Goal: Transaction & Acquisition: Download file/media

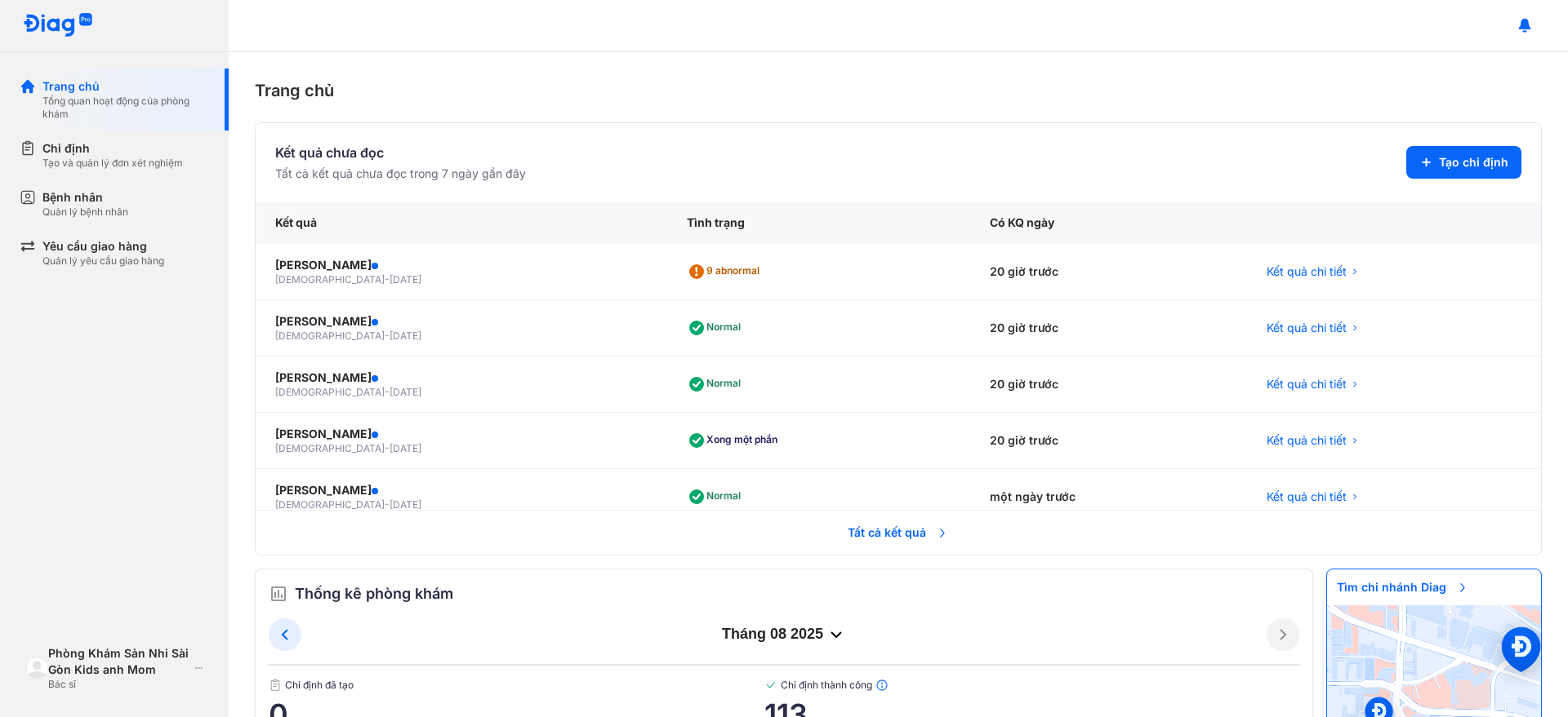
click at [140, 327] on div "Trang chủ Tổng quan hoạt động của phòng khám Chỉ định Tạo và quản lý đơn xét ng…" at bounding box center [114, 358] width 228 height 717
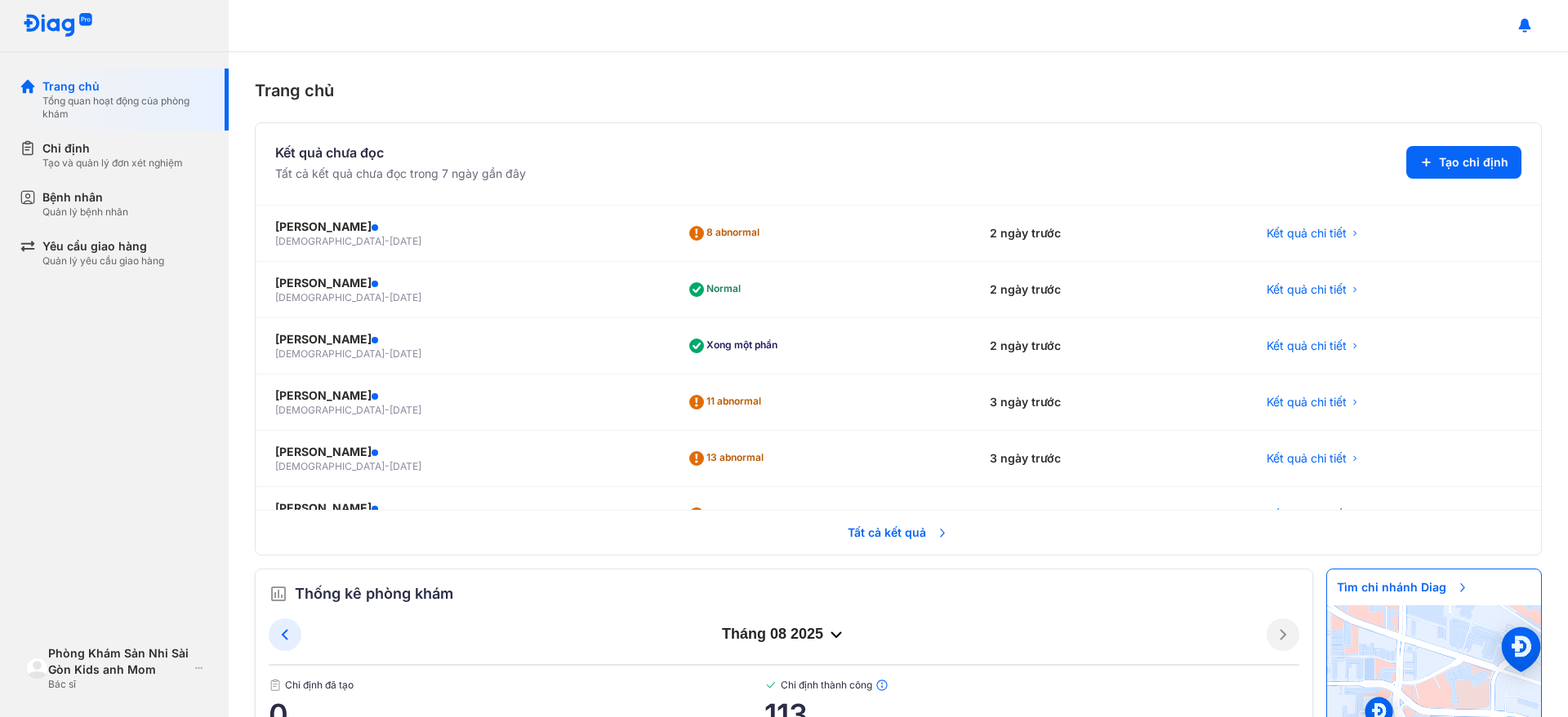
scroll to position [591, 0]
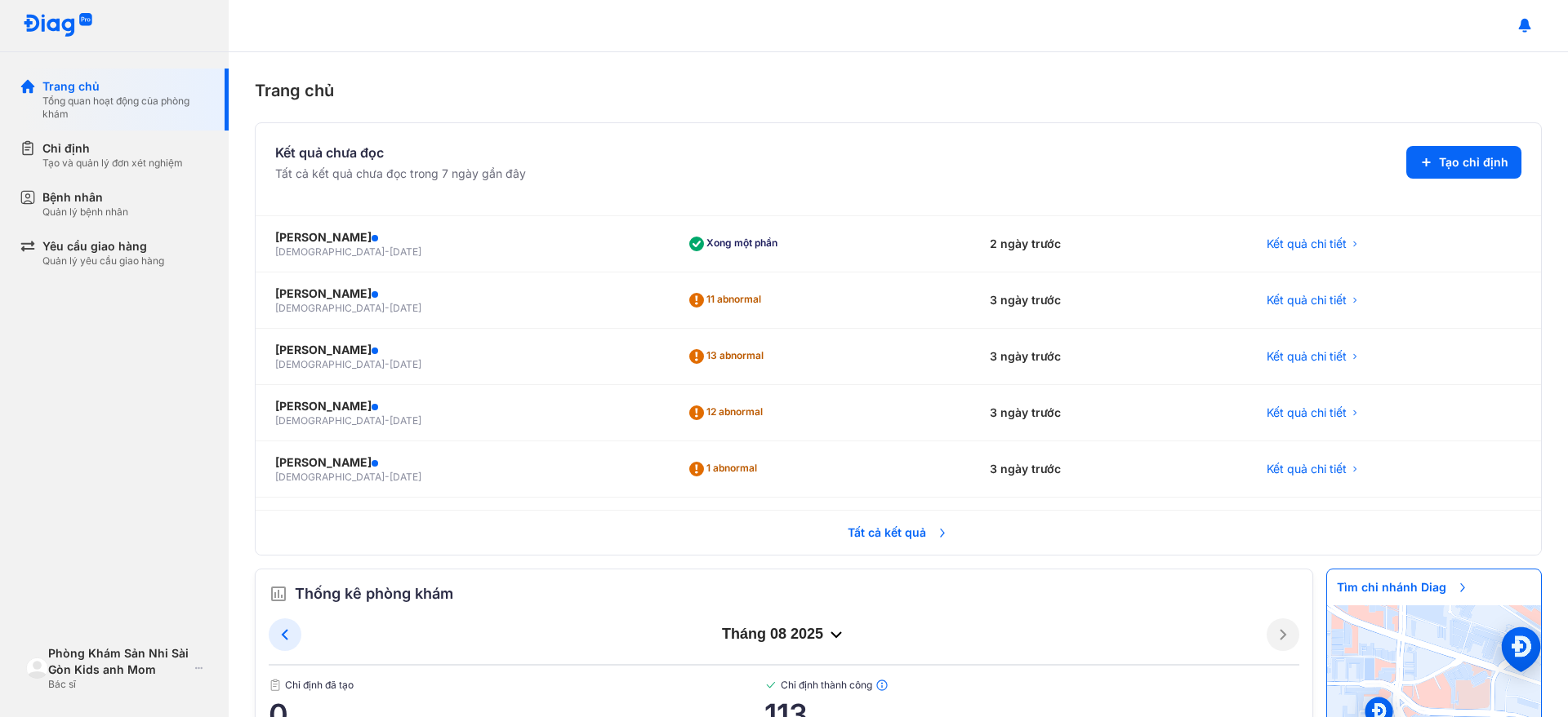
click at [865, 537] on span "Tất cả kết quả" at bounding box center [898, 533] width 121 height 36
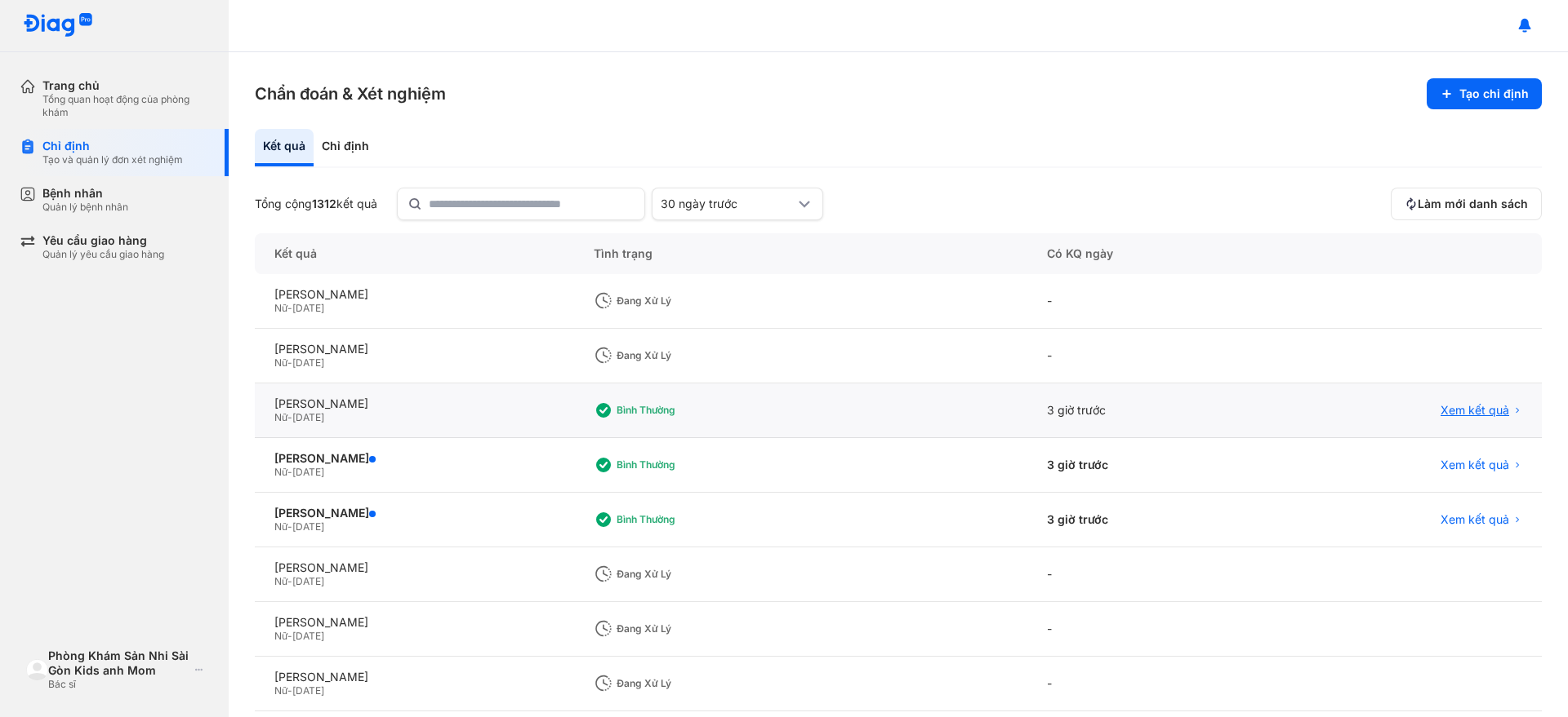
click at [1444, 412] on span "Xem kết quả" at bounding box center [1474, 410] width 68 height 15
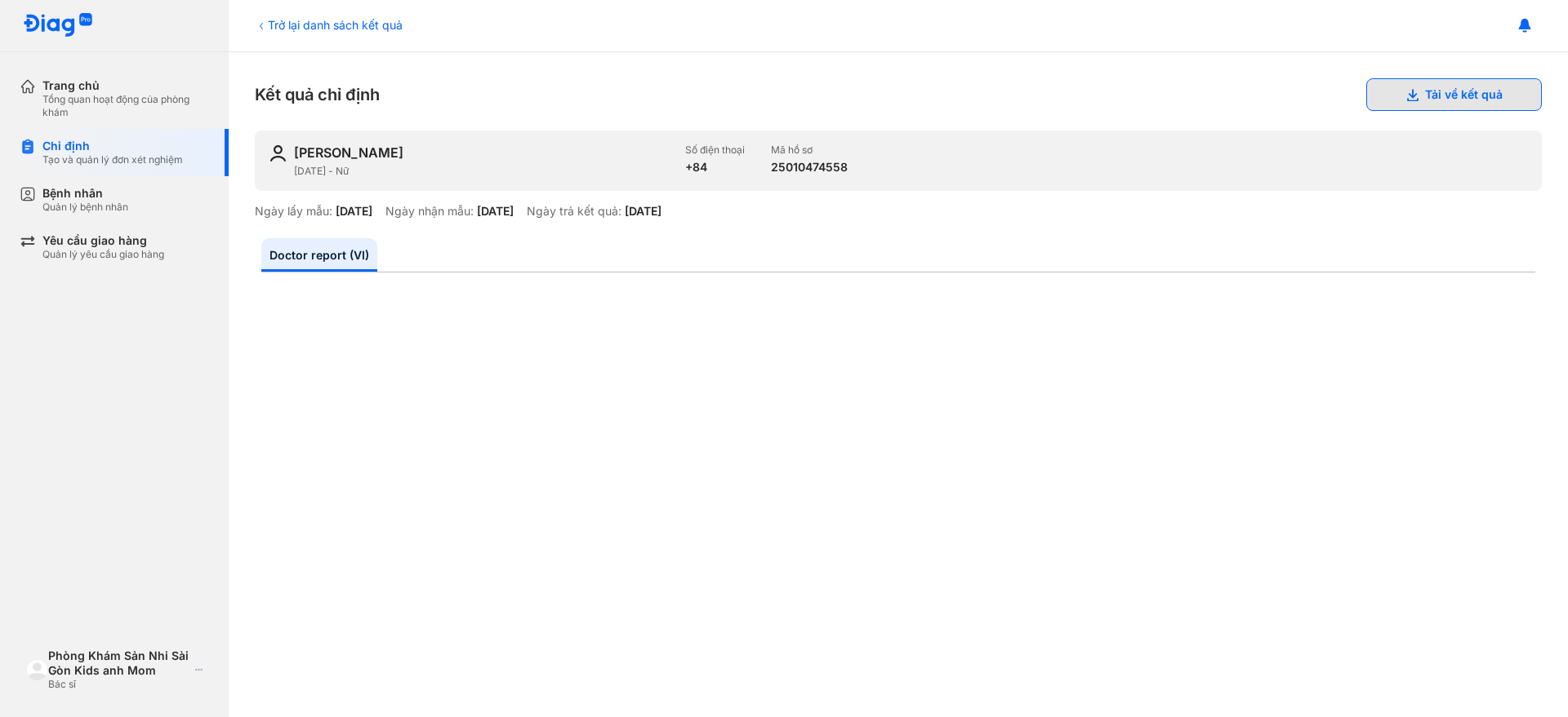
click at [1441, 101] on button "Tải về kết quả" at bounding box center [1453, 94] width 175 height 33
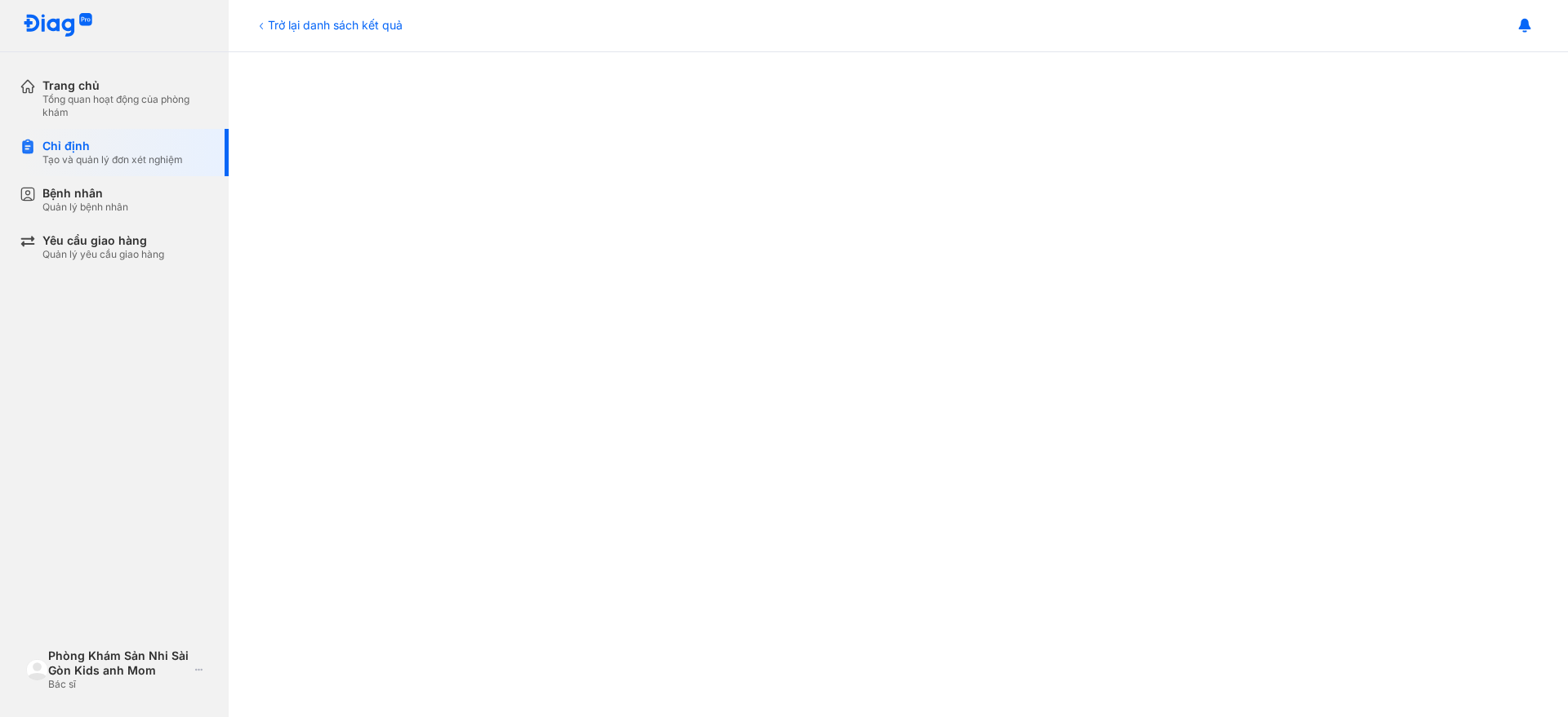
scroll to position [102, 0]
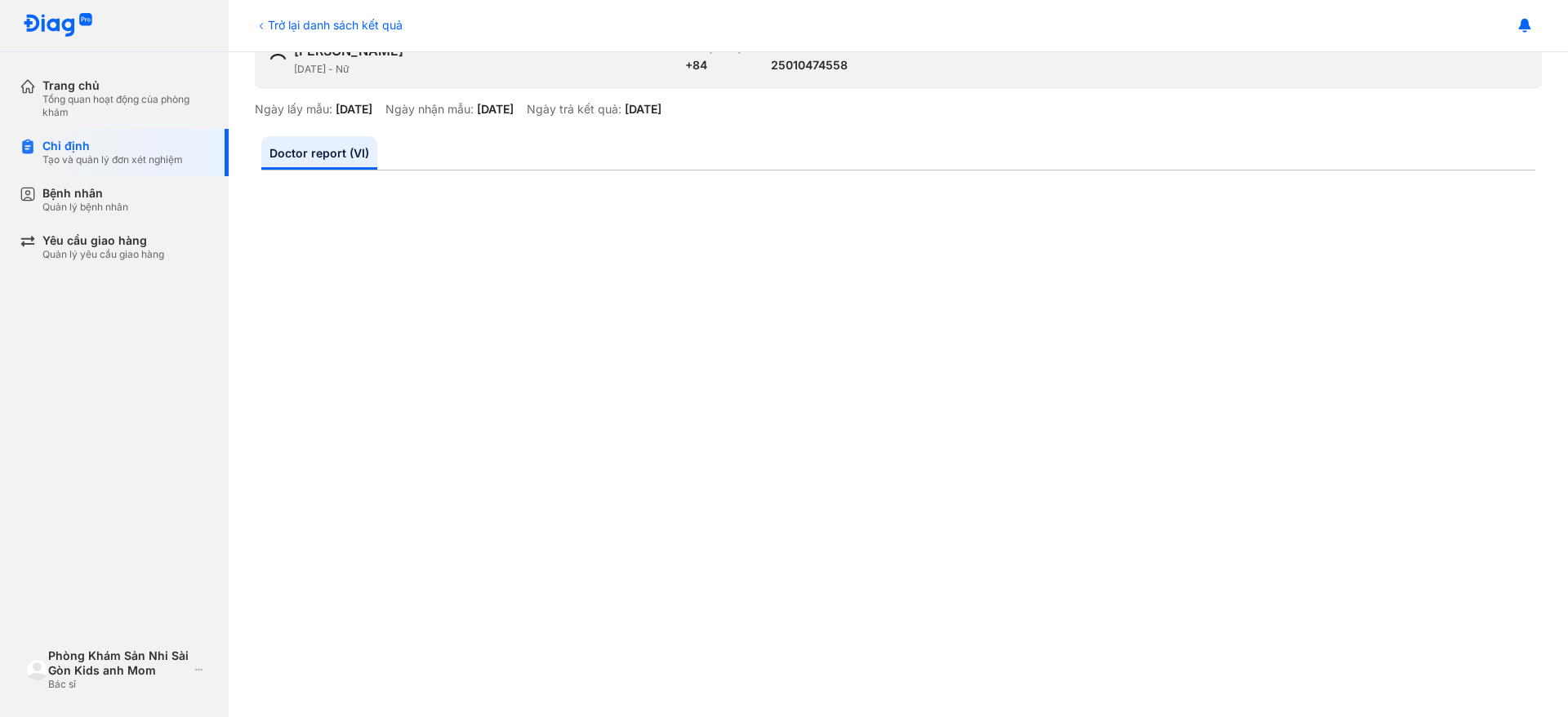
click at [335, 26] on div "Trở lại danh sách kết quả" at bounding box center [329, 24] width 148 height 17
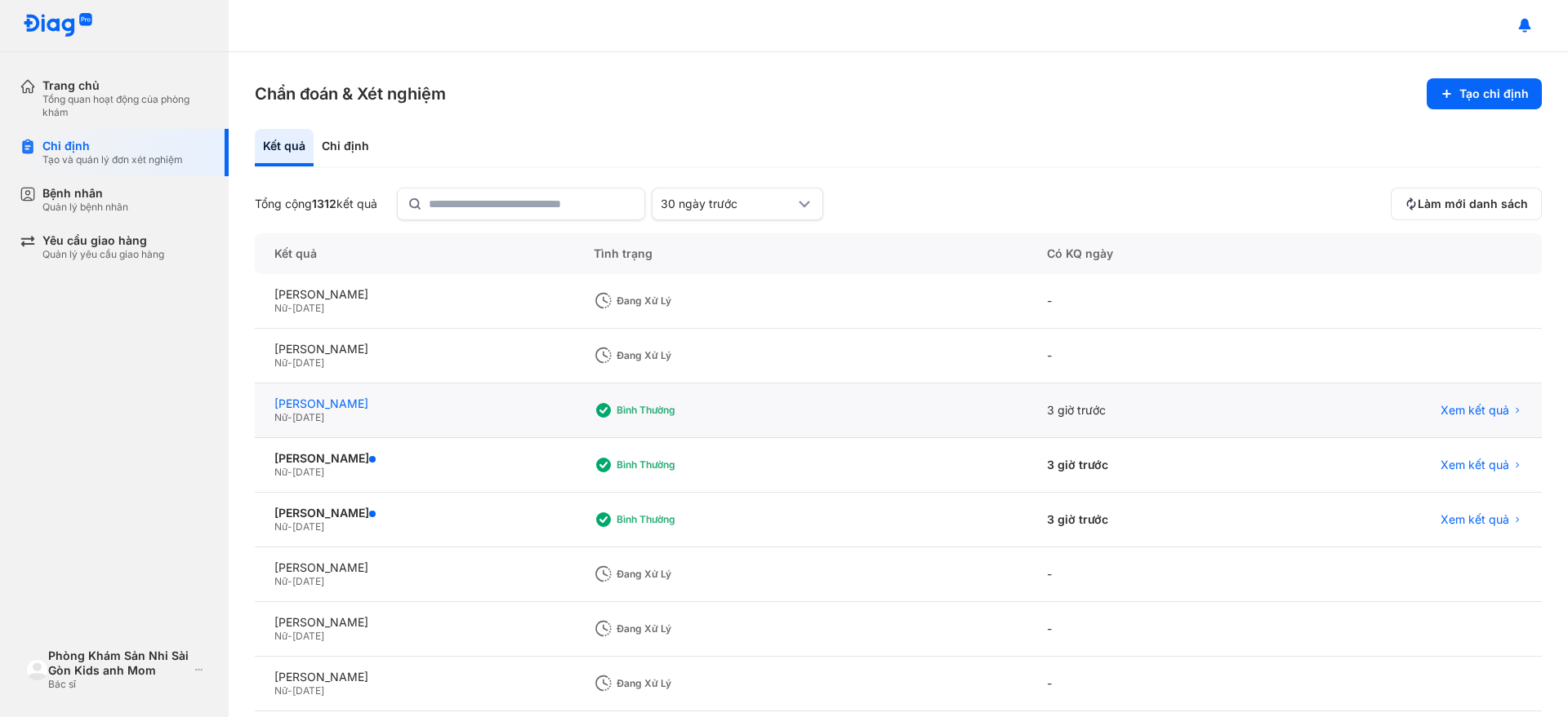
click at [384, 400] on div "[PERSON_NAME]" at bounding box center [414, 403] width 280 height 15
click at [384, 400] on div "NGUYỄN THỊ THU" at bounding box center [414, 403] width 280 height 15
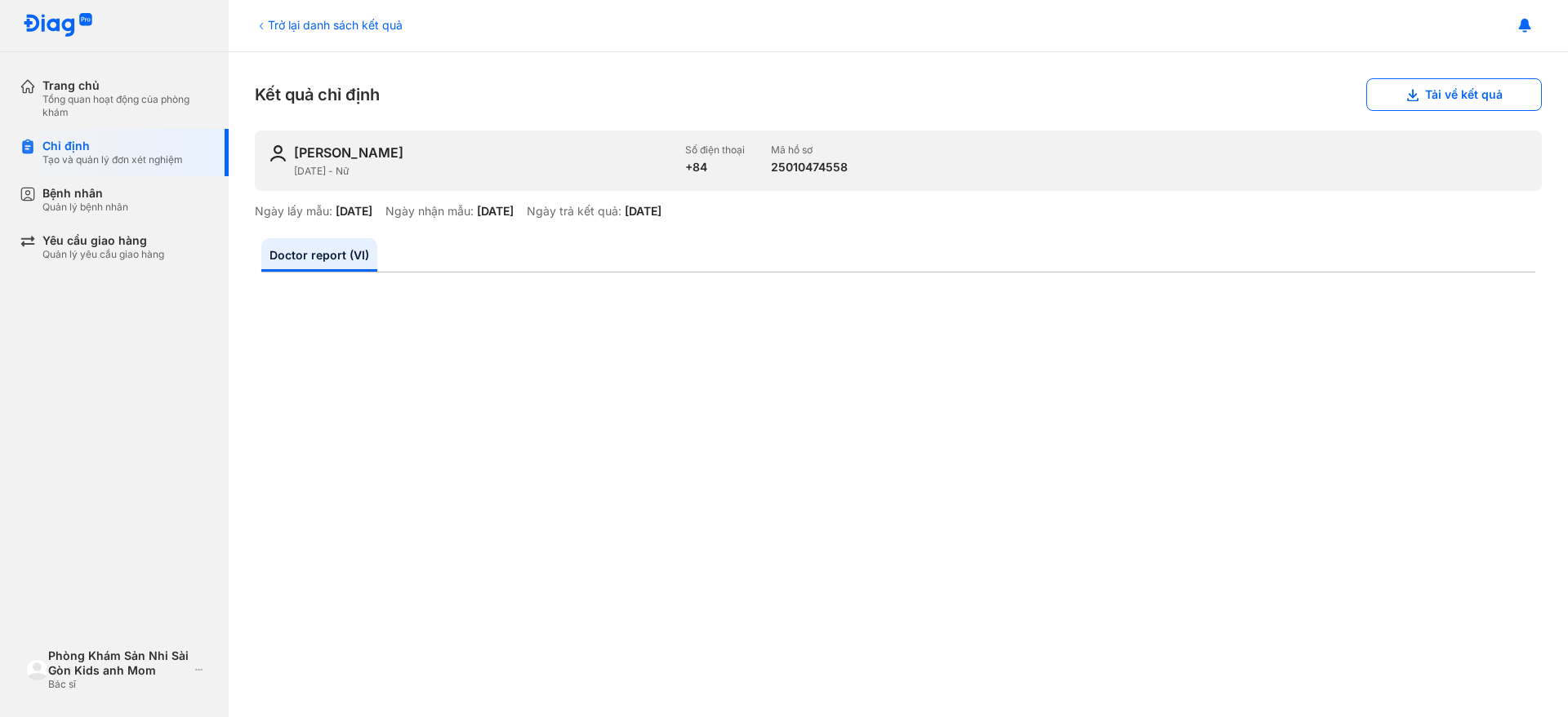
click at [323, 25] on div "Trở lại danh sách kết quả" at bounding box center [329, 24] width 148 height 17
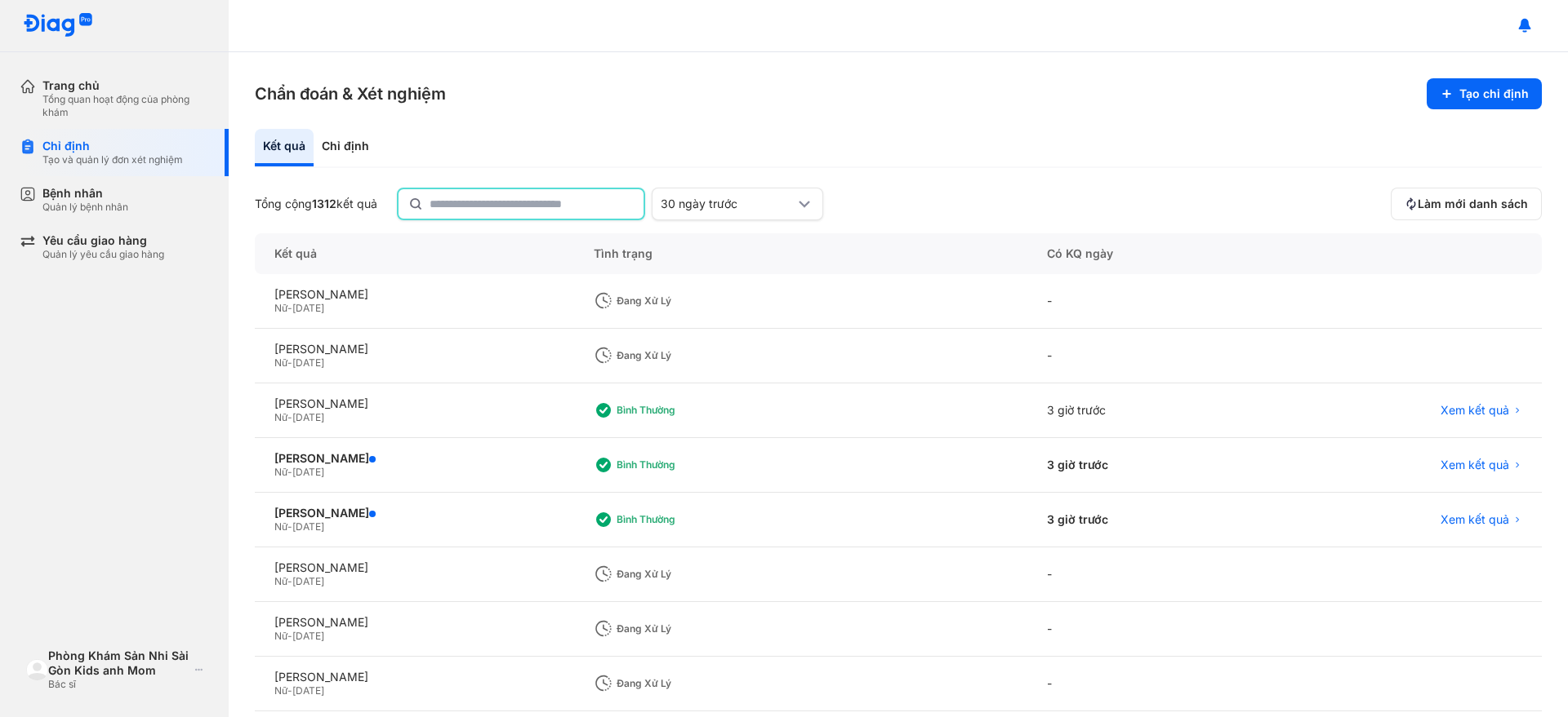
click at [534, 203] on input "text" at bounding box center [532, 203] width 204 height 29
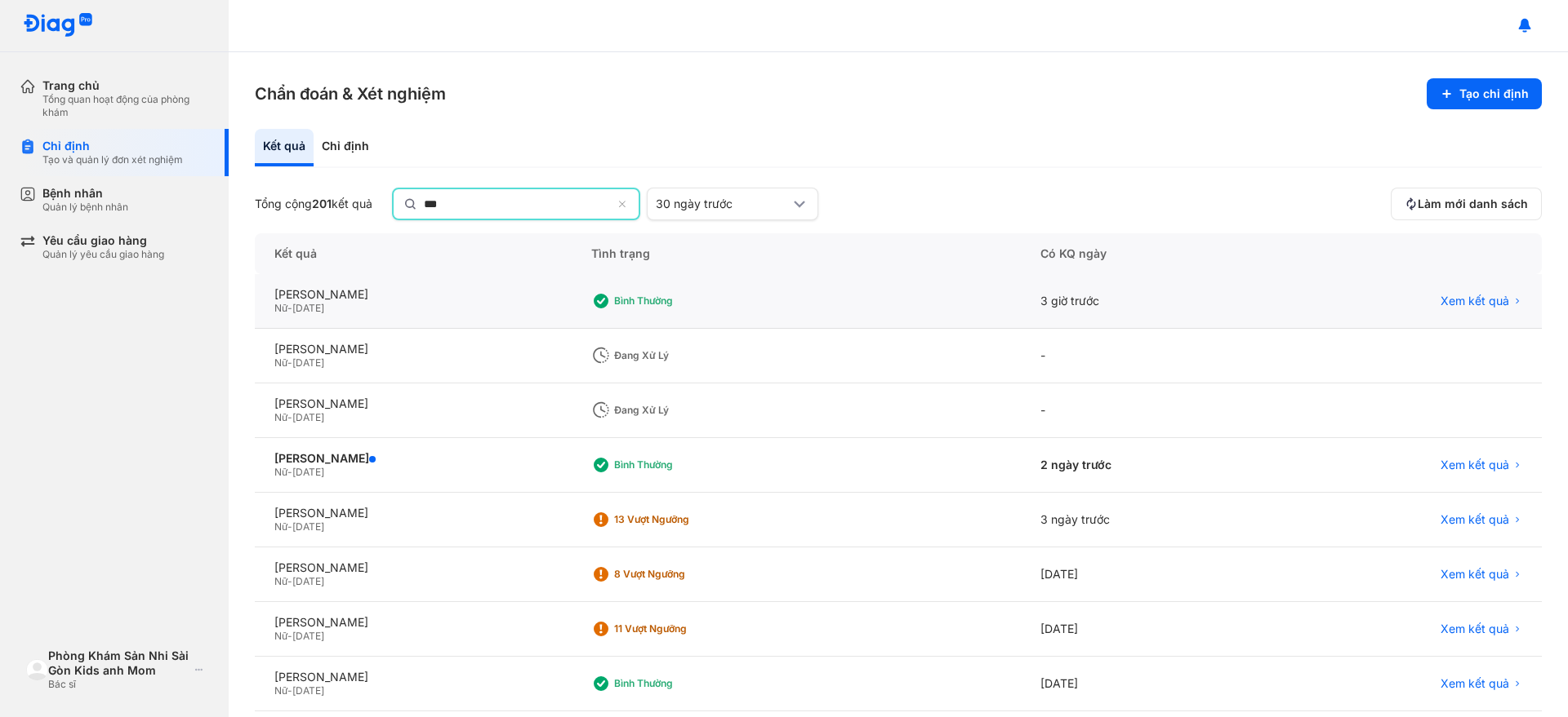
type input "***"
click at [1458, 285] on div "Xem kết quả" at bounding box center [1404, 302] width 273 height 55
click at [1457, 296] on span "Xem kết quả" at bounding box center [1474, 301] width 68 height 15
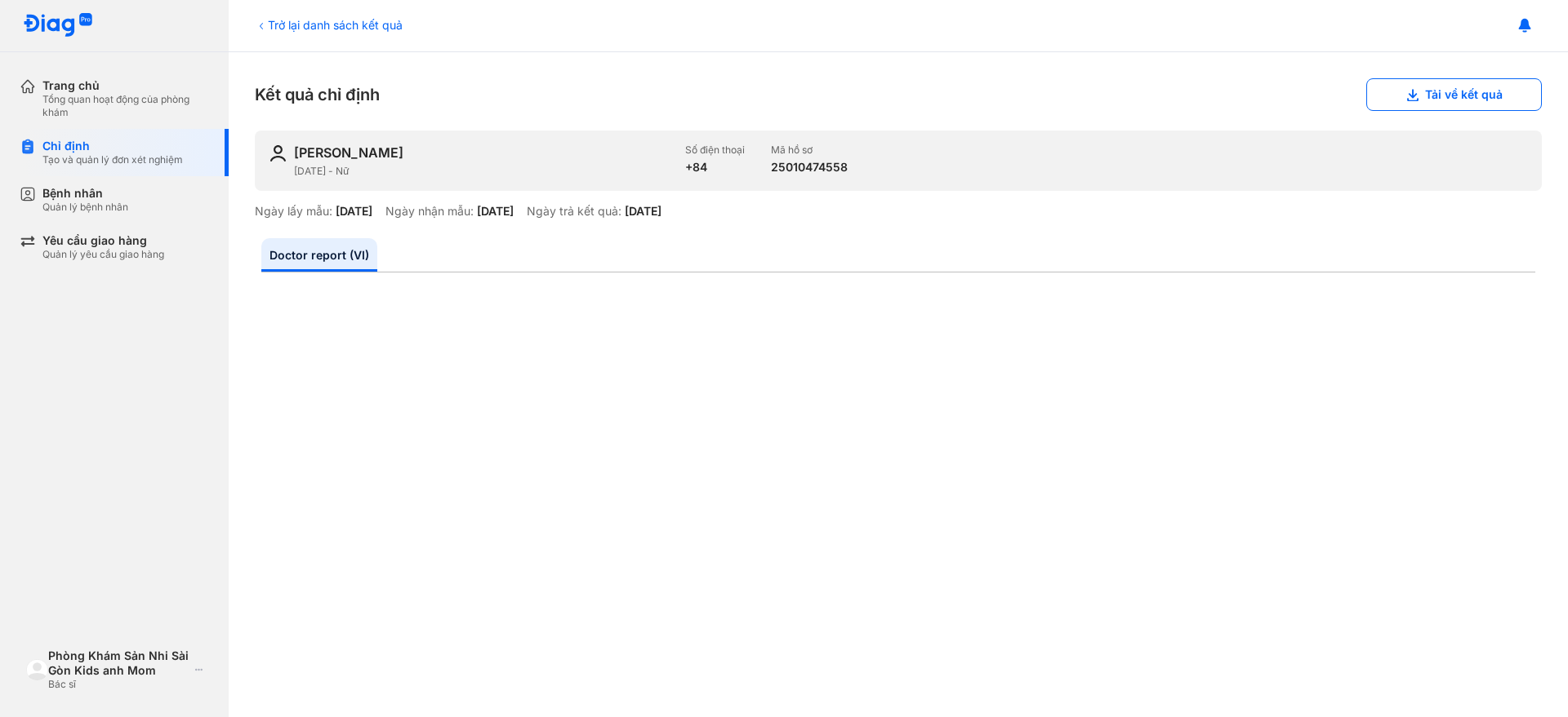
click at [661, 205] on div "18/08/2025" at bounding box center [643, 211] width 36 height 15
click at [259, 25] on icon at bounding box center [261, 26] width 13 height 13
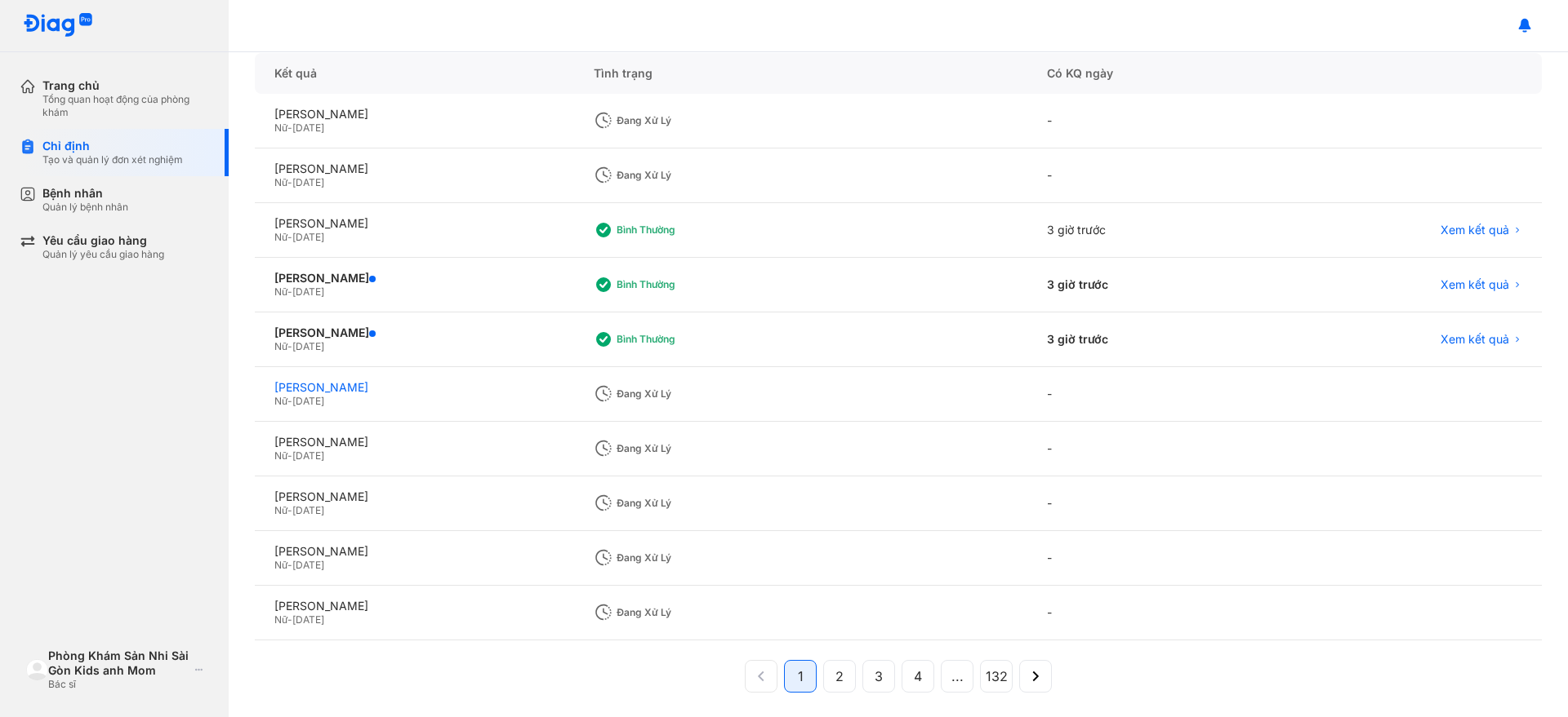
scroll to position [188, 0]
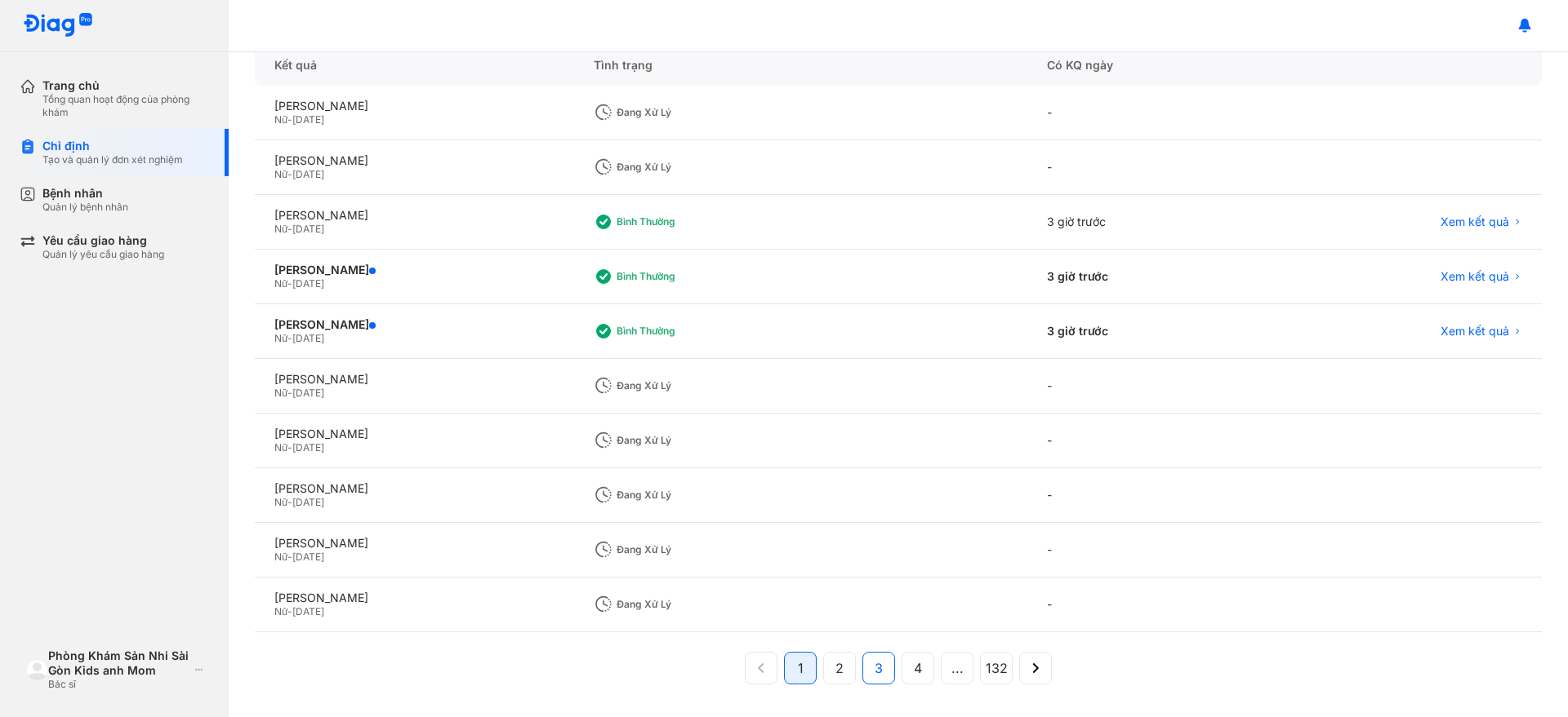
click at [875, 674] on span "3" at bounding box center [878, 668] width 8 height 20
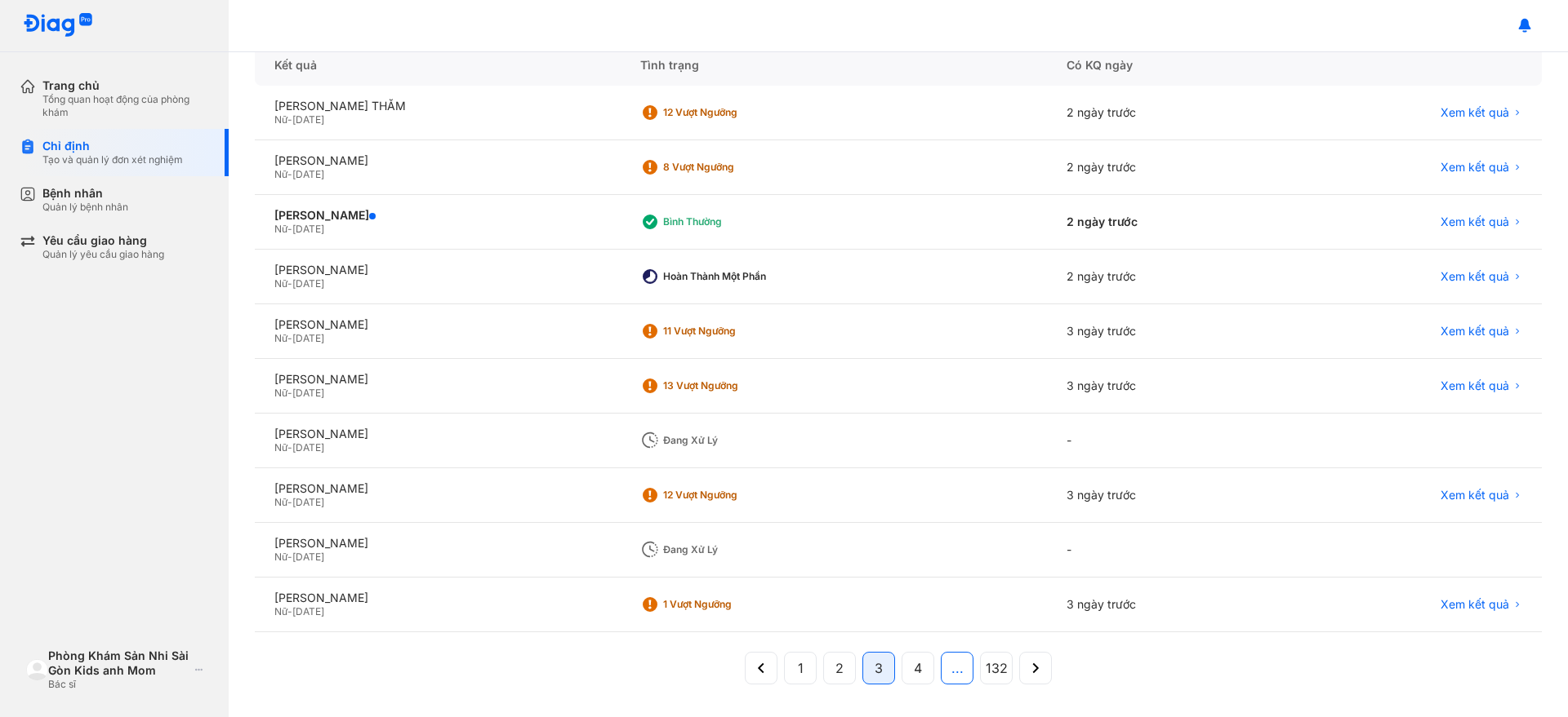
click at [980, 668] on button "..." at bounding box center [996, 668] width 33 height 33
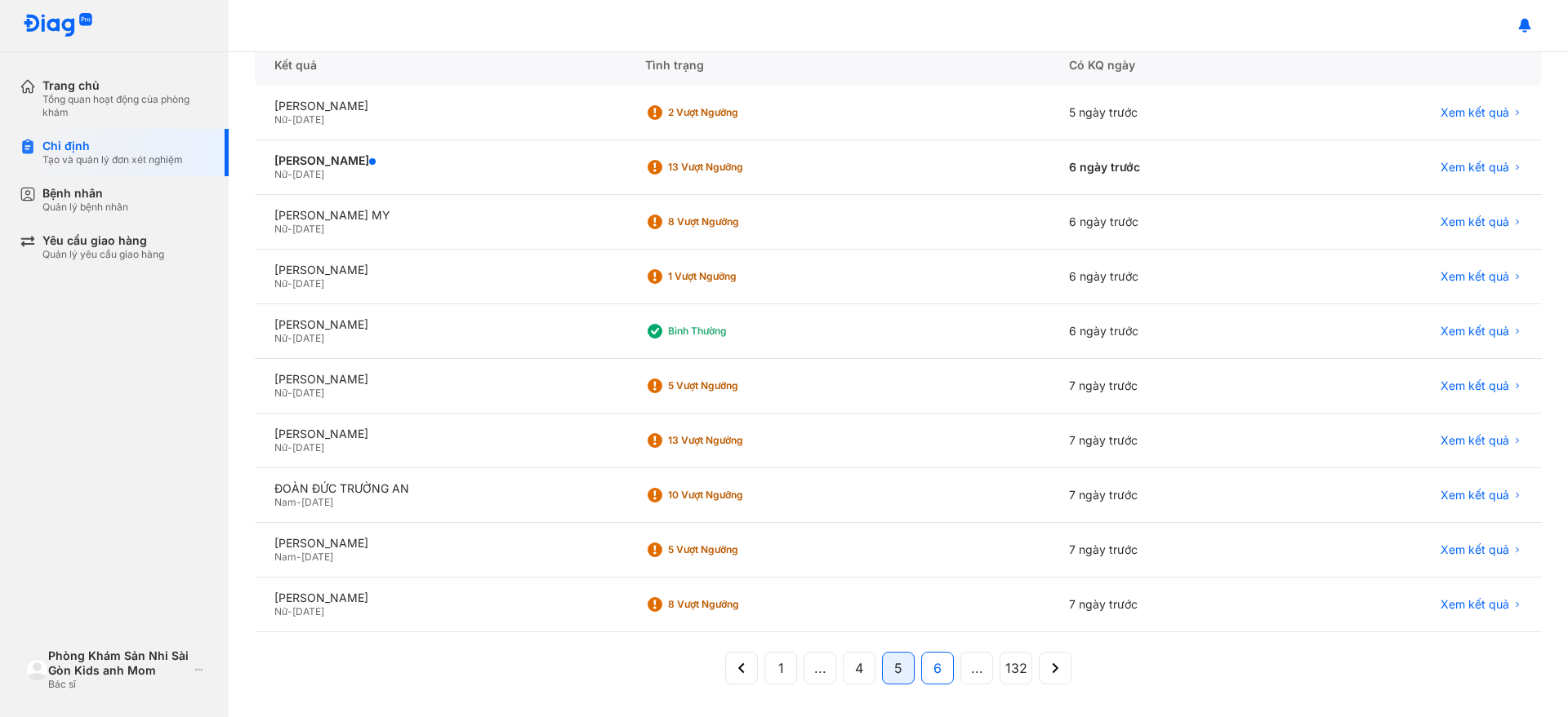
click at [960, 670] on button "6" at bounding box center [976, 668] width 33 height 33
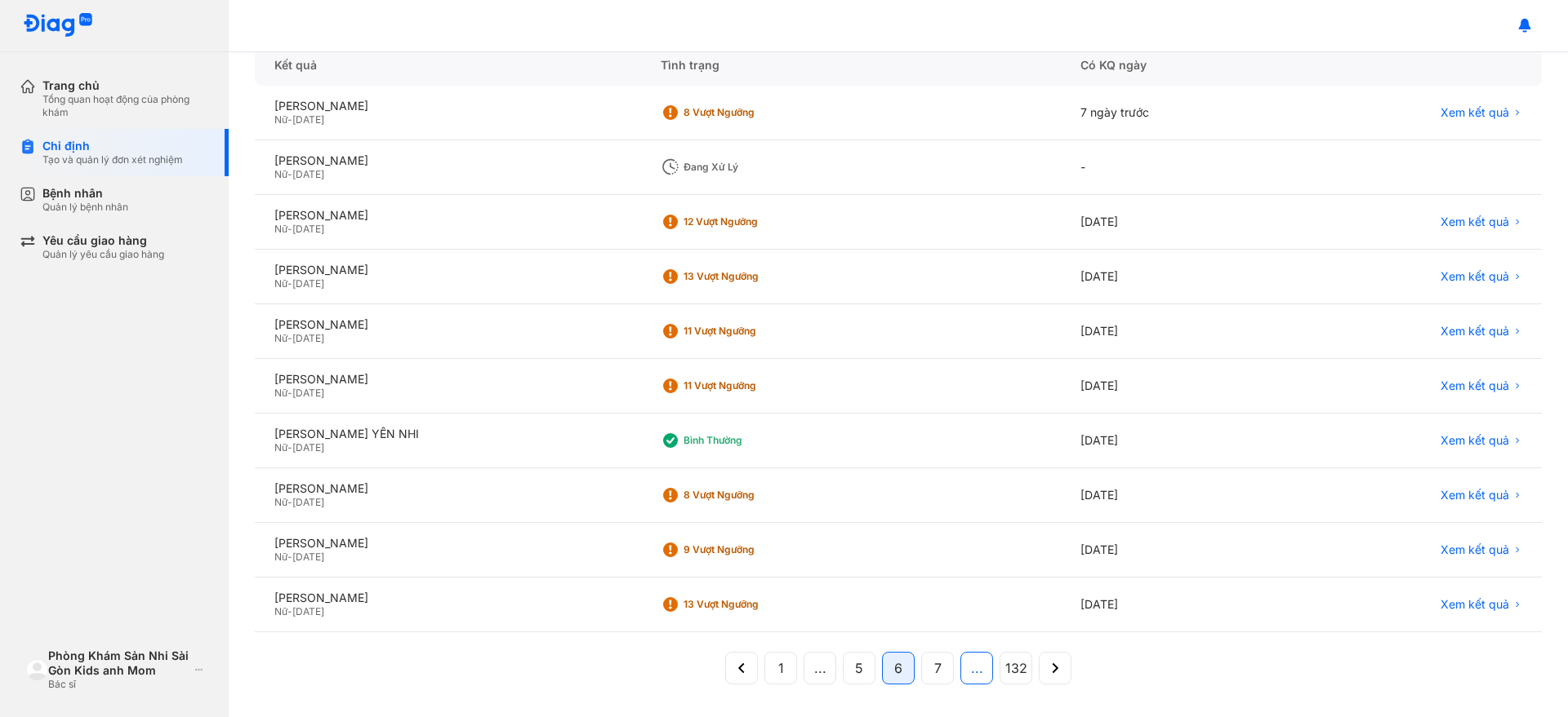
click at [999, 669] on button "..." at bounding box center [1015, 668] width 33 height 33
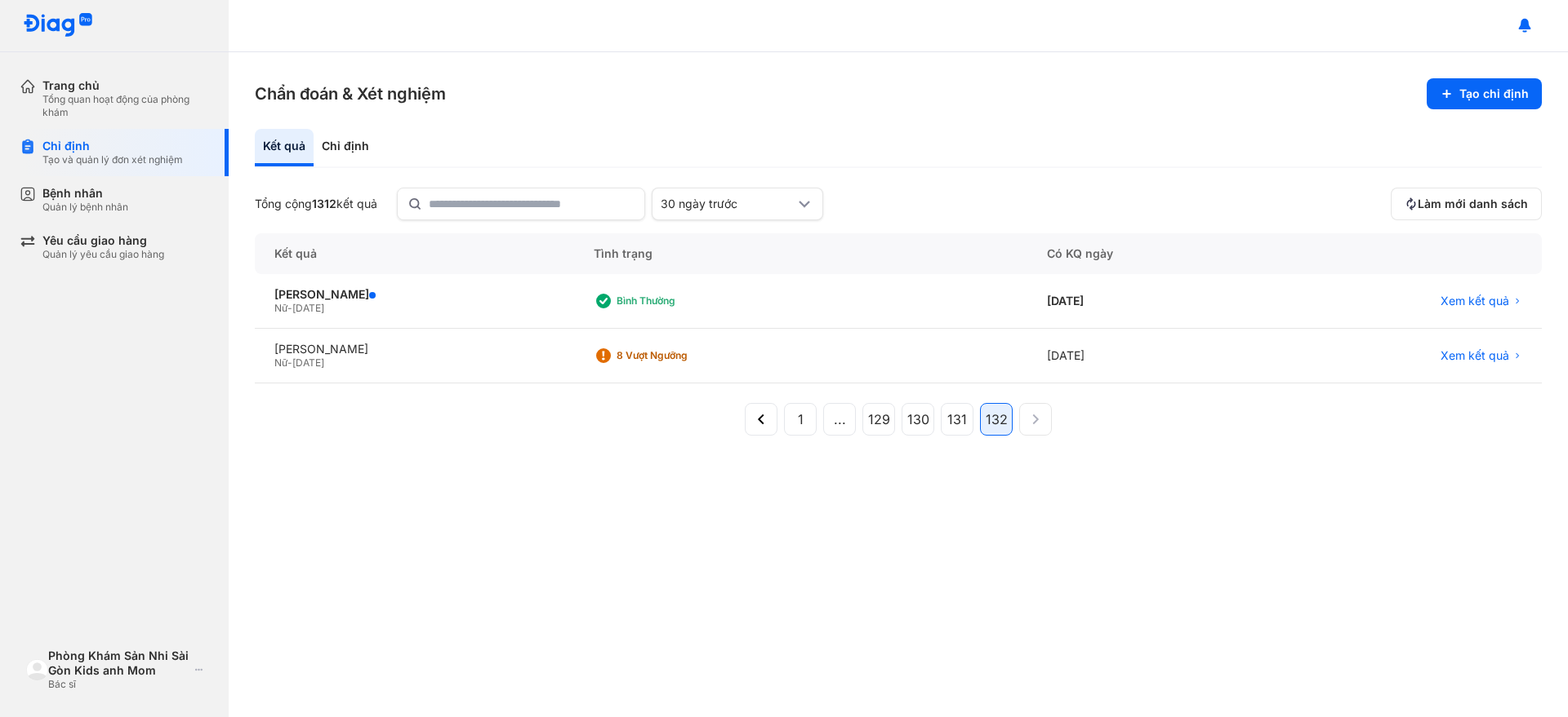
scroll to position [0, 0]
click at [1519, 213] on button "Làm mới danh sách" at bounding box center [1466, 203] width 151 height 33
click at [600, 211] on input "text" at bounding box center [531, 203] width 205 height 29
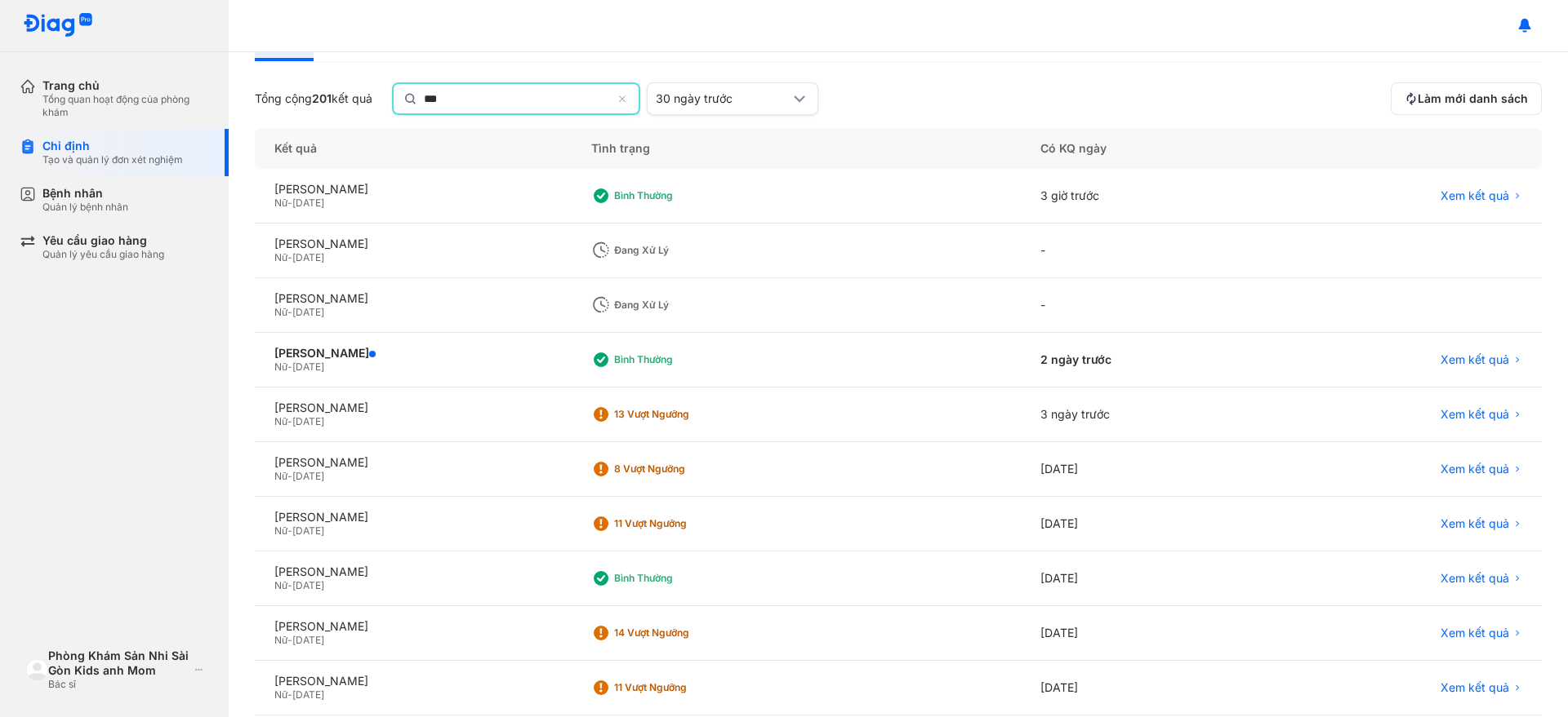
scroll to position [188, 0]
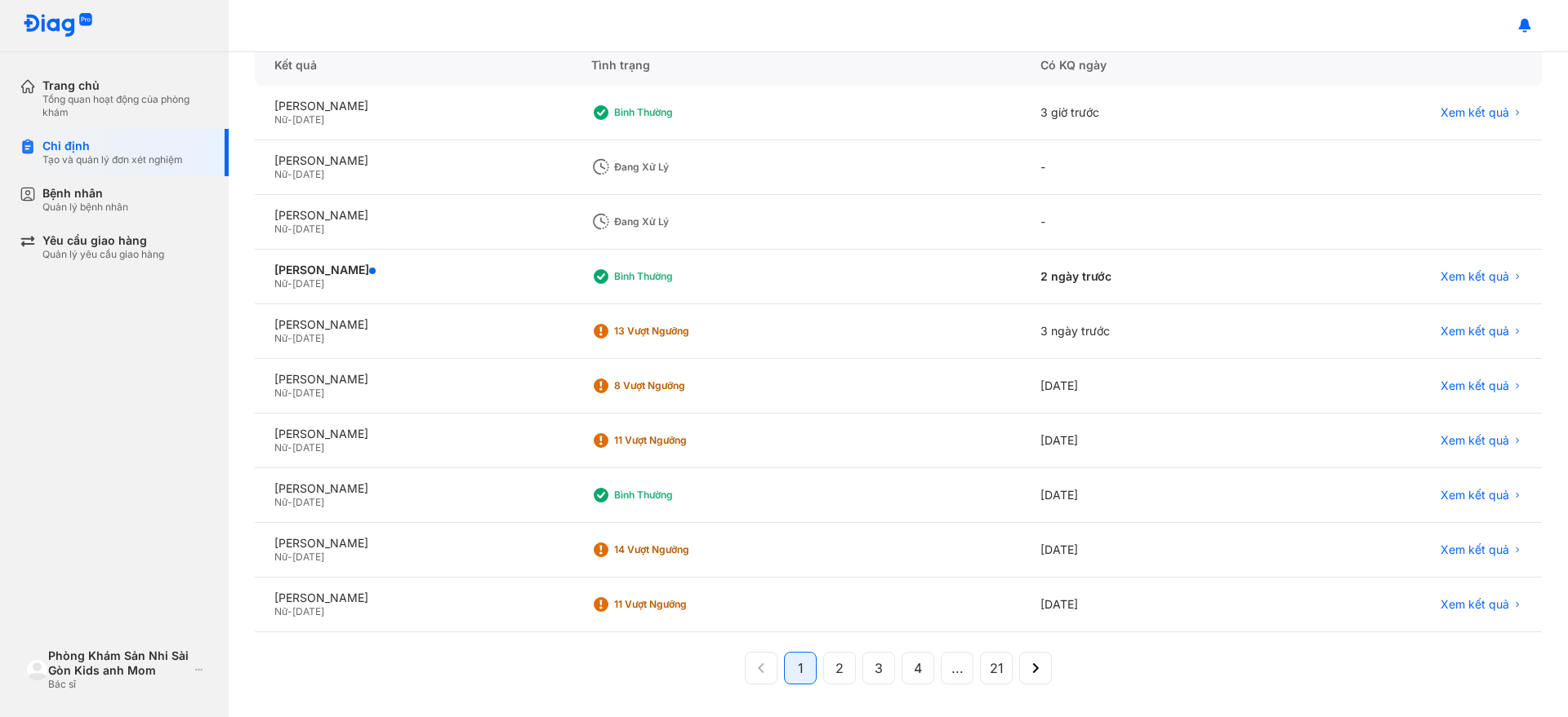
type input "***"
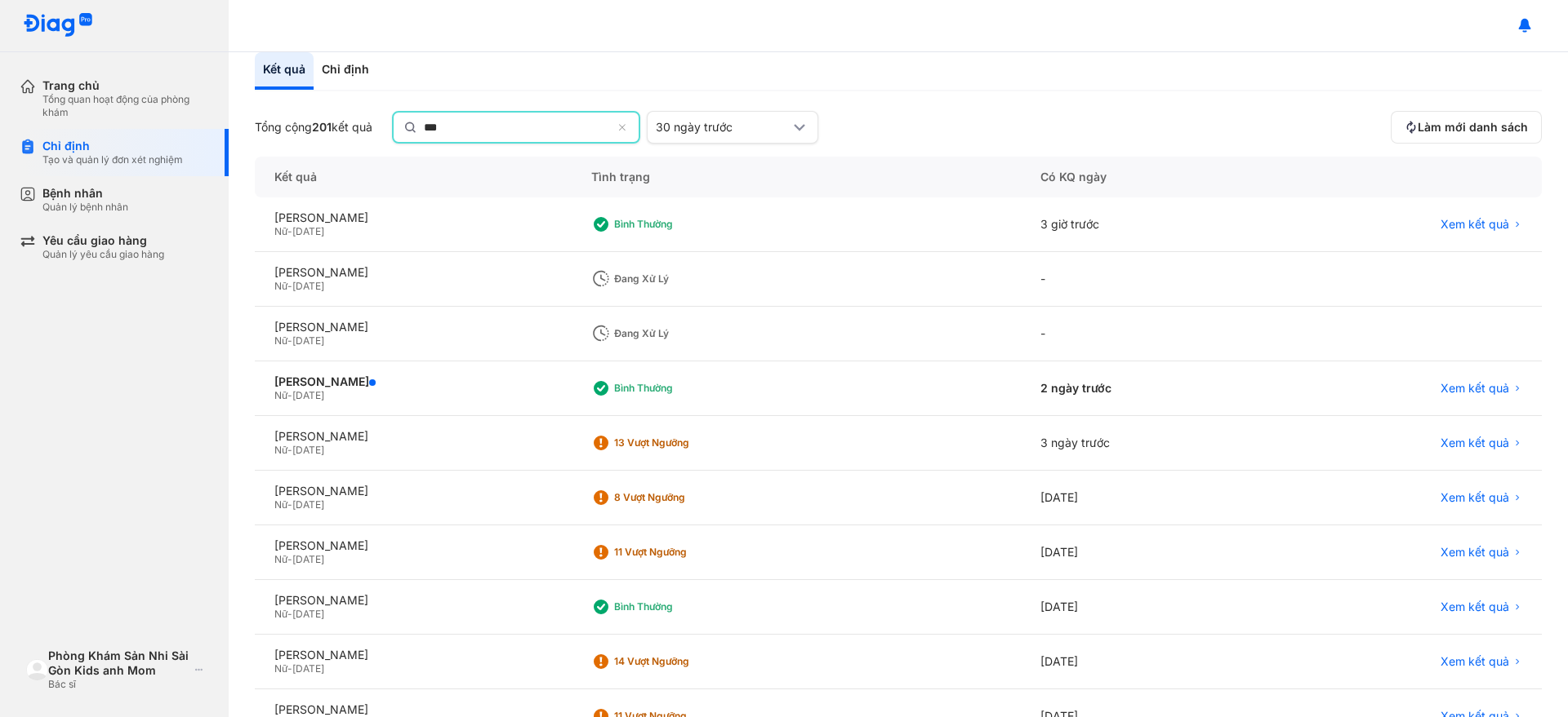
scroll to position [0, 0]
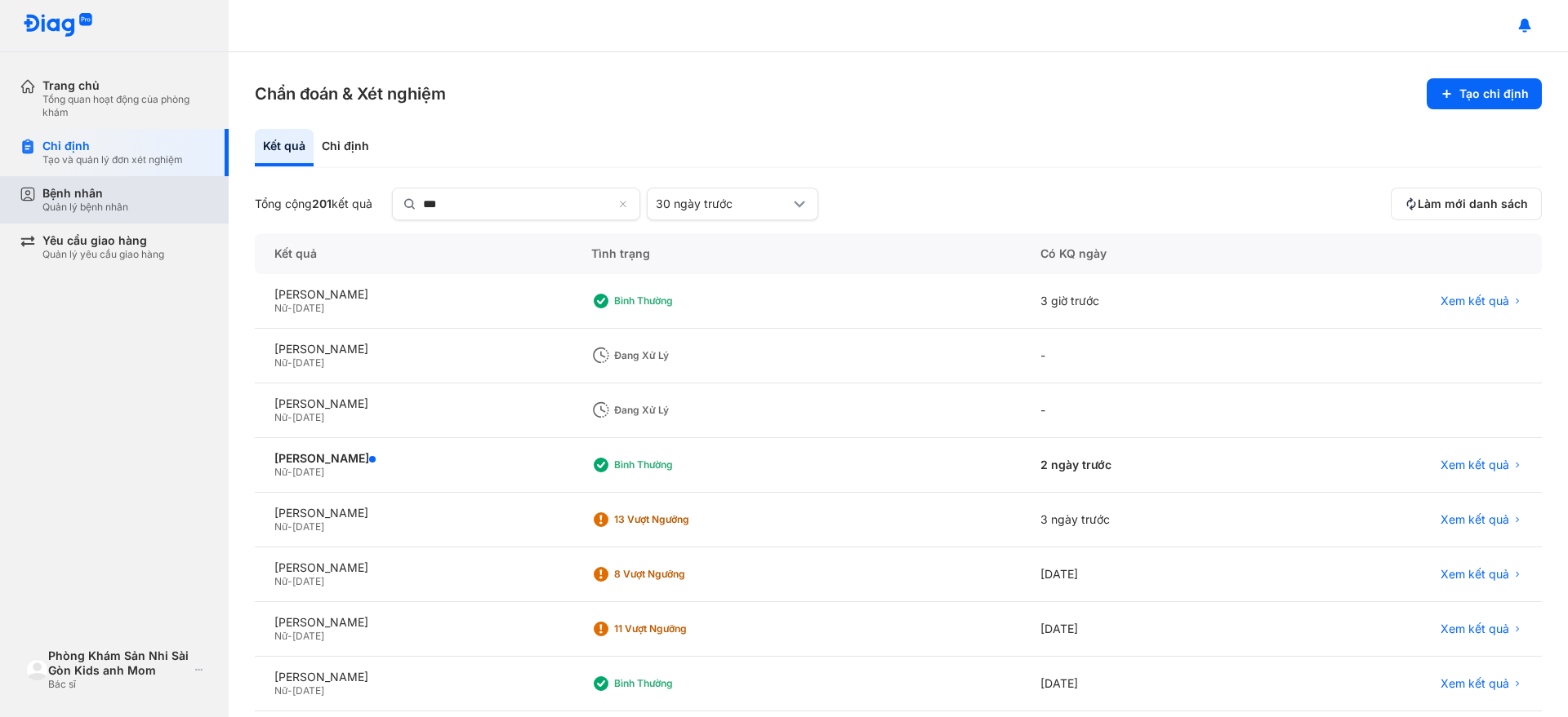
click at [82, 187] on div "Bệnh nhân" at bounding box center [85, 193] width 85 height 15
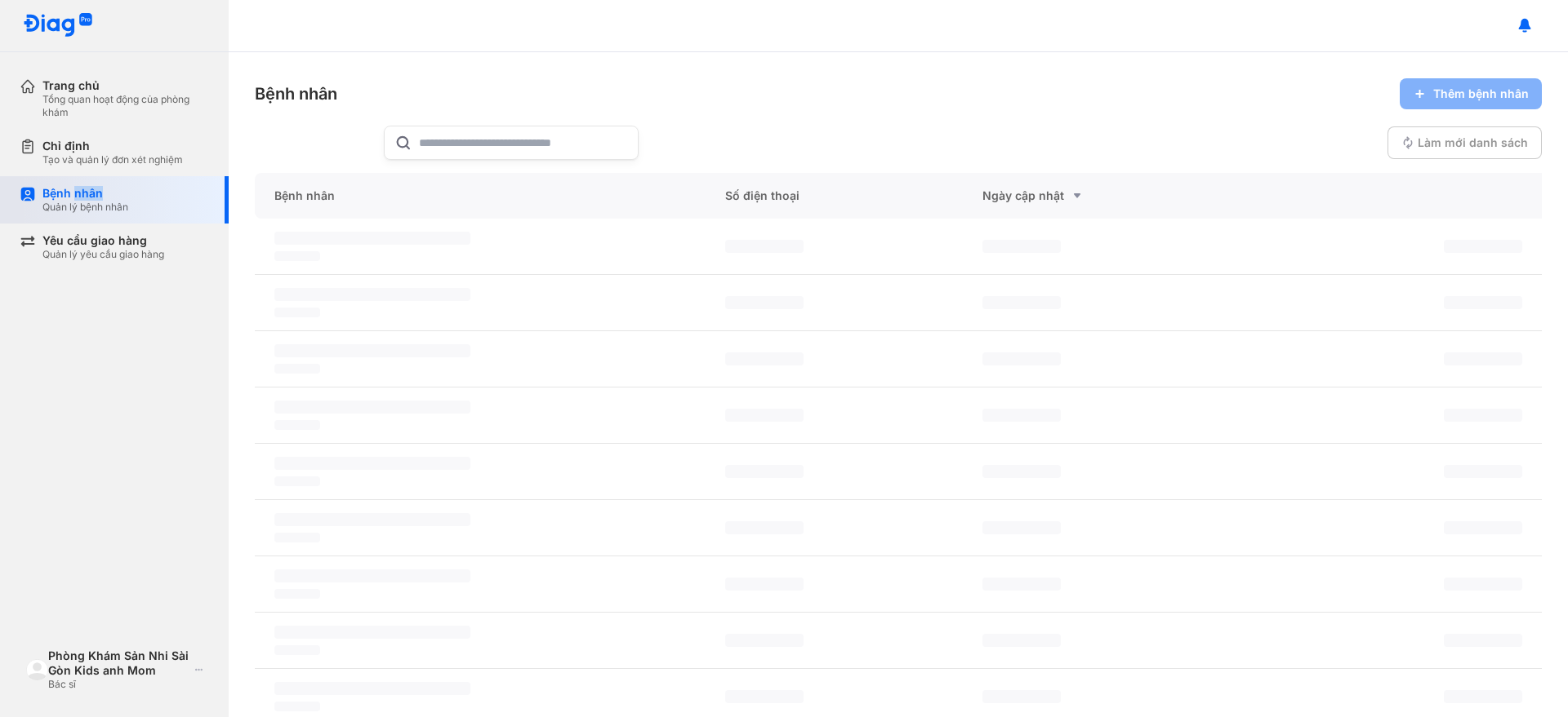
click at [82, 187] on div "Bệnh nhân" at bounding box center [85, 193] width 85 height 15
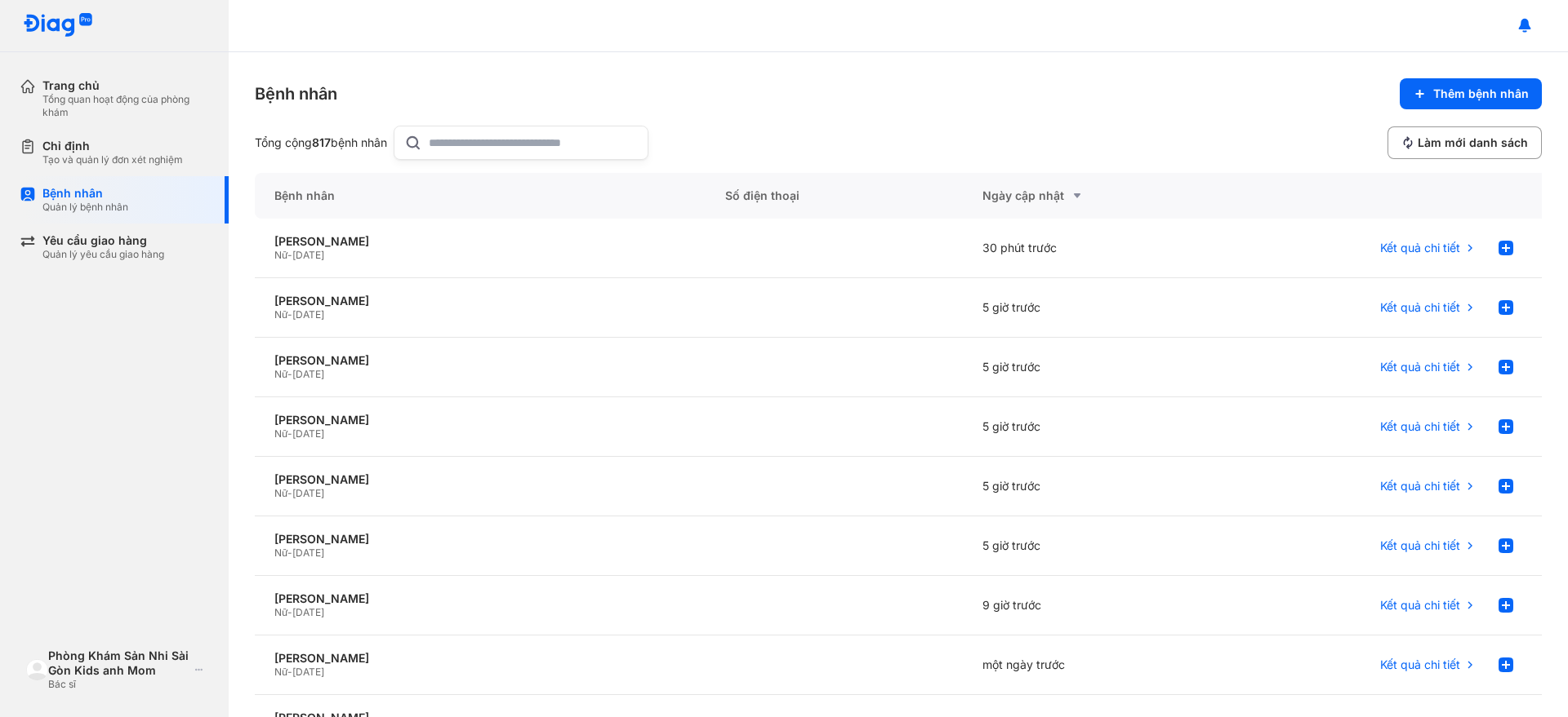
click at [1068, 192] on icon at bounding box center [1077, 195] width 20 height 20
click at [85, 156] on div "Tạo và quản lý đơn xét nghiệm" at bounding box center [113, 160] width 140 height 13
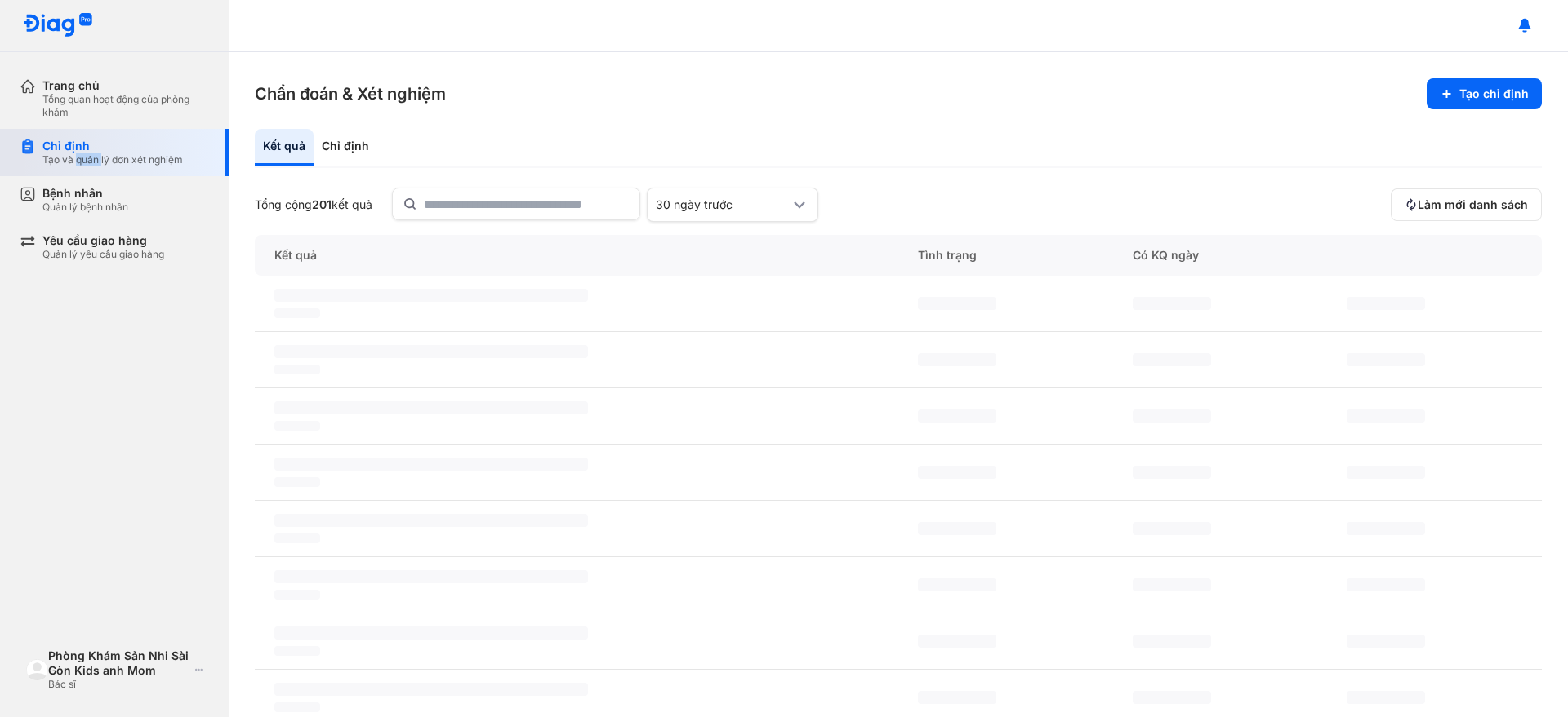
click at [85, 156] on div "Tạo và quản lý đơn xét nghiệm" at bounding box center [113, 160] width 140 height 13
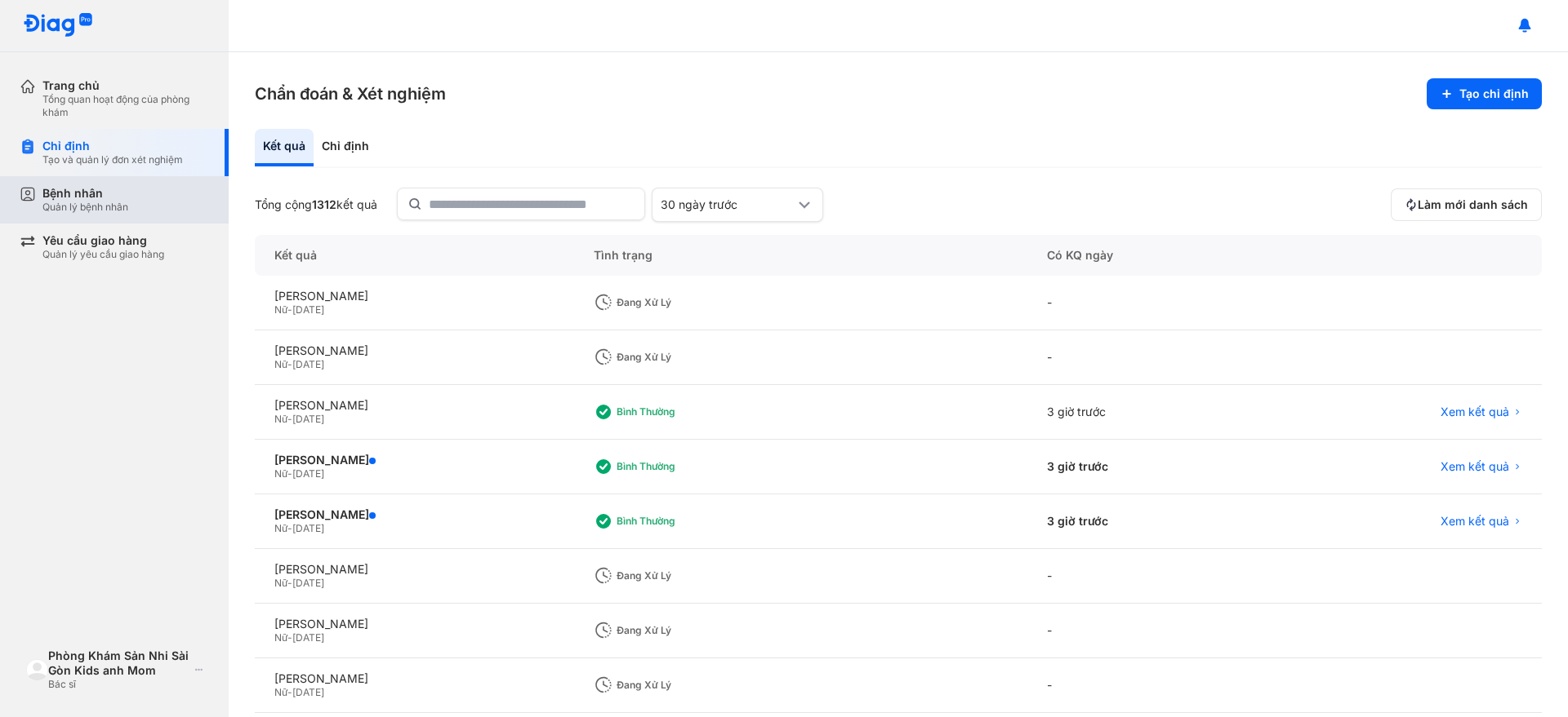
click at [73, 204] on div "Quản lý bệnh nhân" at bounding box center [85, 207] width 85 height 13
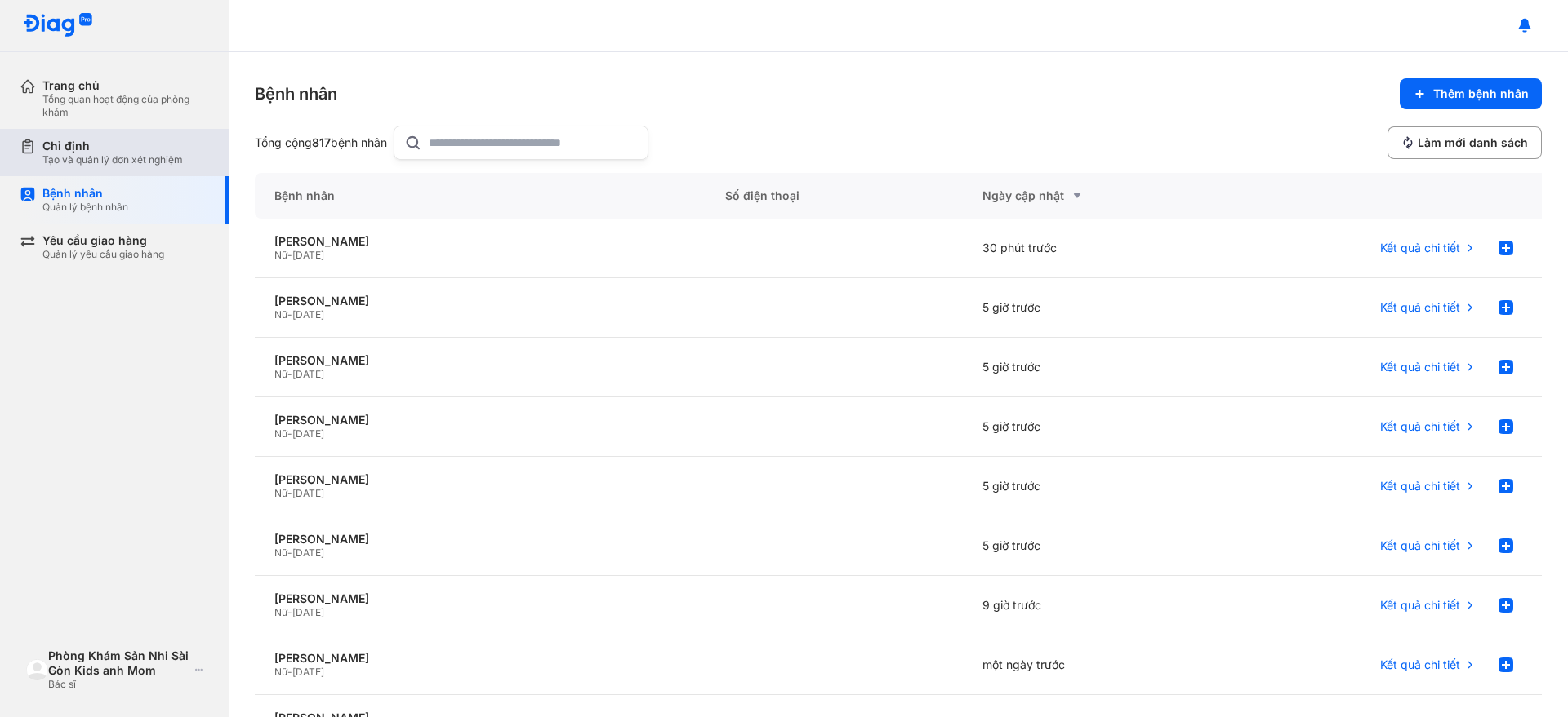
click at [95, 136] on div "Chỉ định Tạo và quản lý đơn xét nghiệm" at bounding box center [124, 152] width 209 height 47
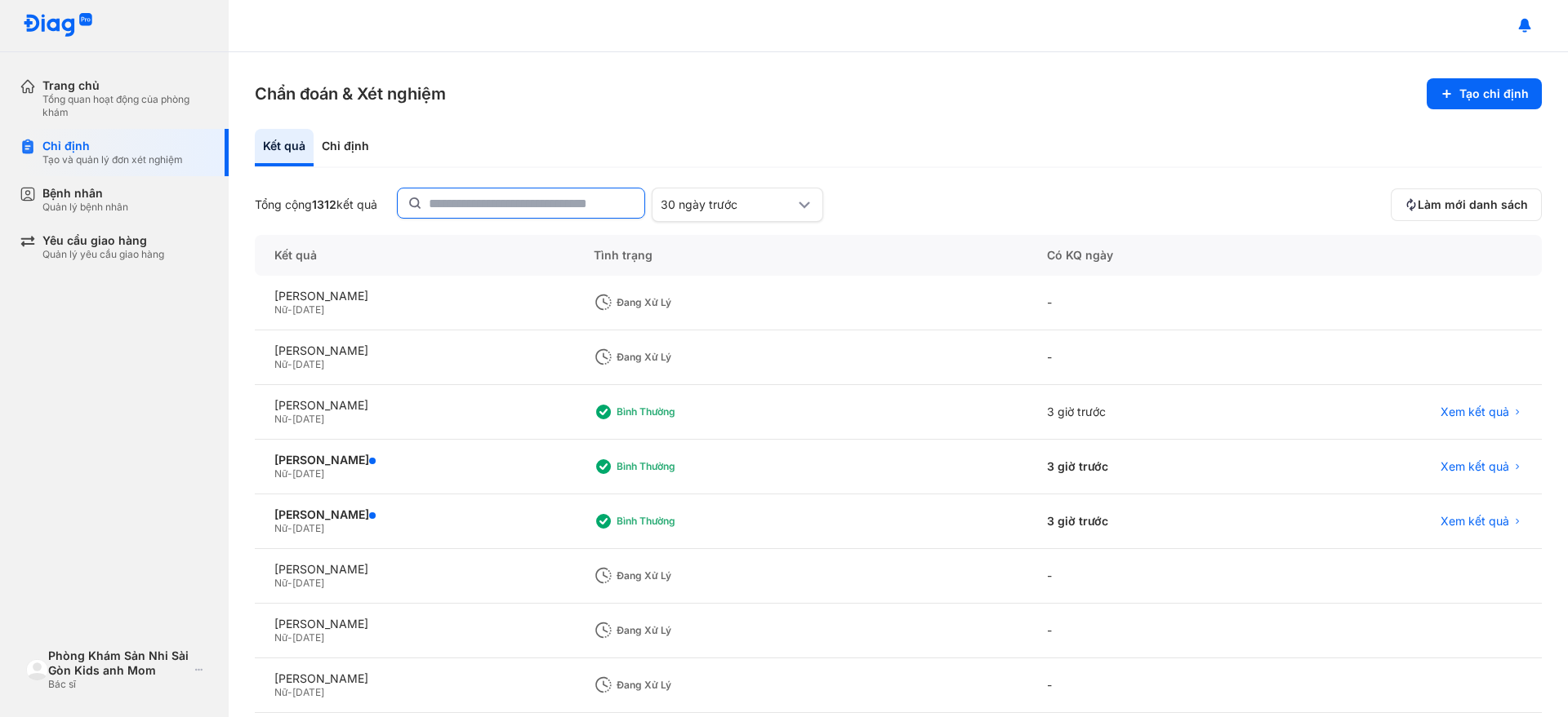
click at [466, 211] on input "text" at bounding box center [531, 203] width 205 height 29
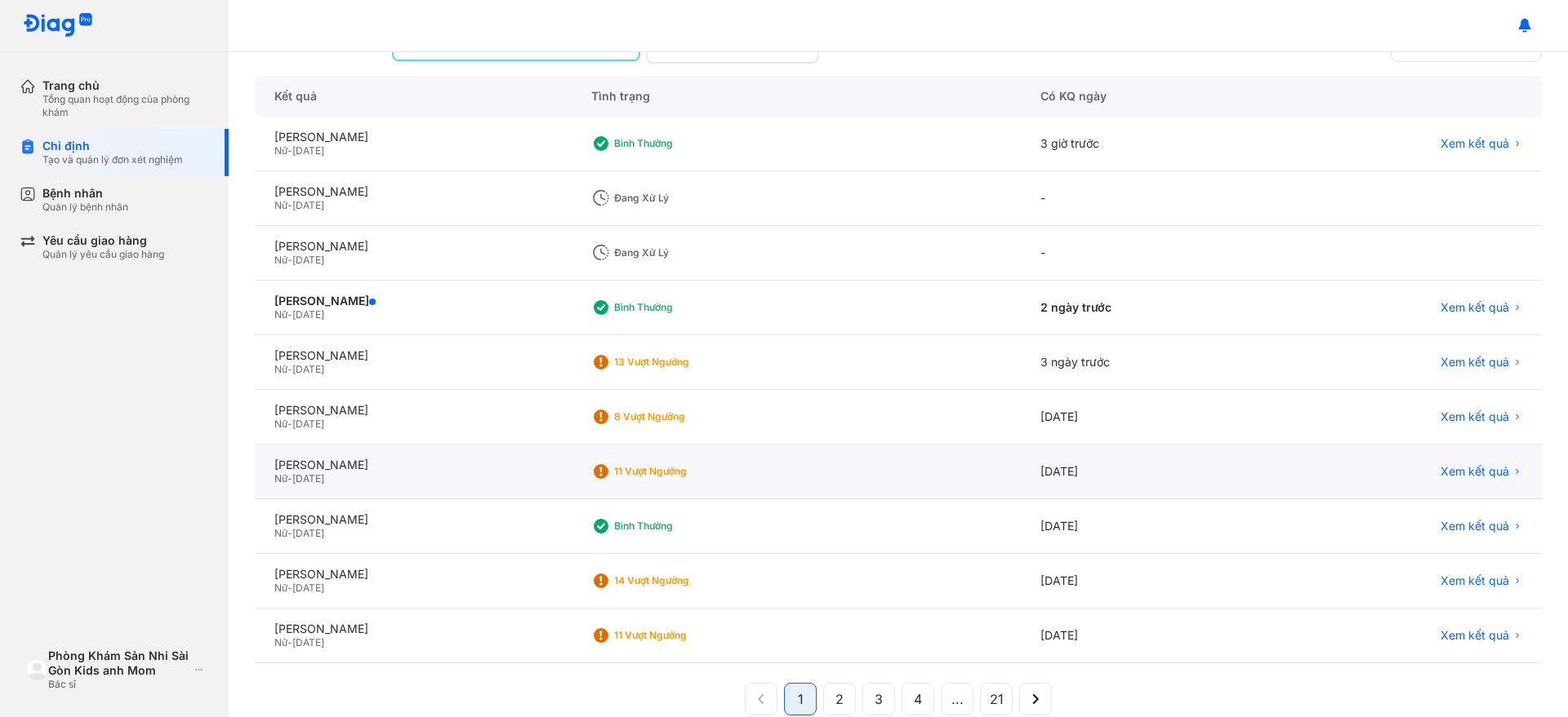
scroll to position [190, 0]
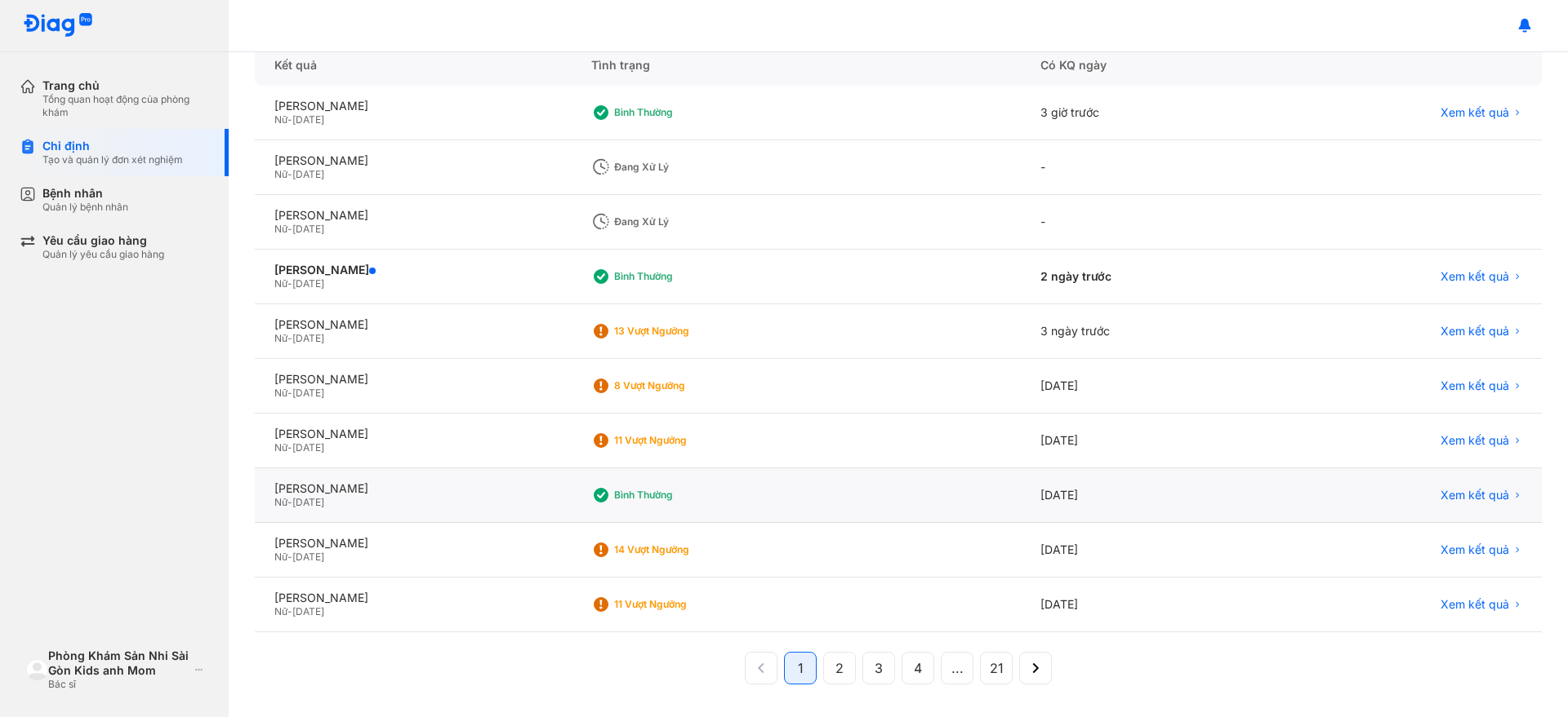
type input "***"
click at [436, 475] on div "NGUYỄN THỊ THU Nữ - 26/08/1990" at bounding box center [413, 496] width 316 height 55
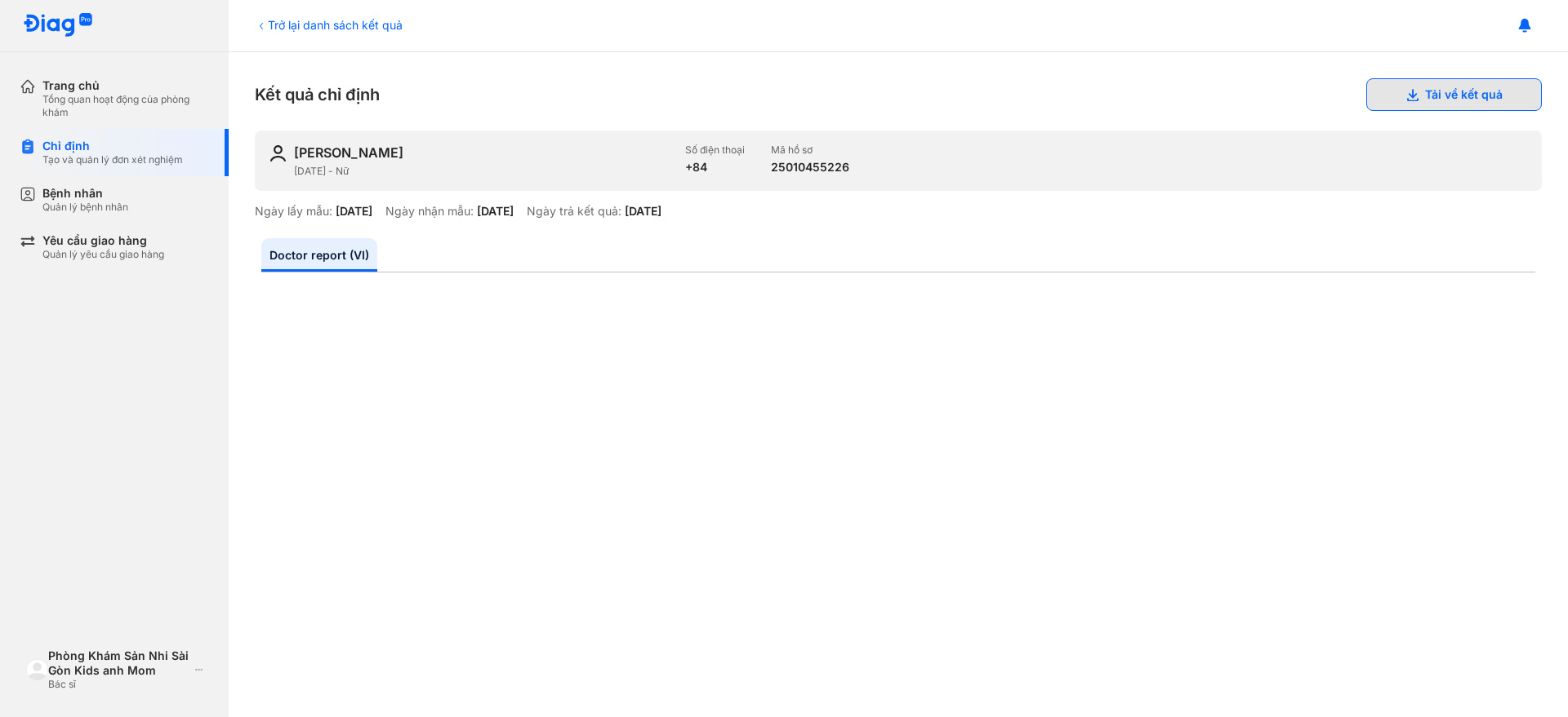
click at [1418, 96] on button "Tải về kết quả" at bounding box center [1453, 94] width 175 height 33
